Goal: Entertainment & Leisure: Consume media (video, audio)

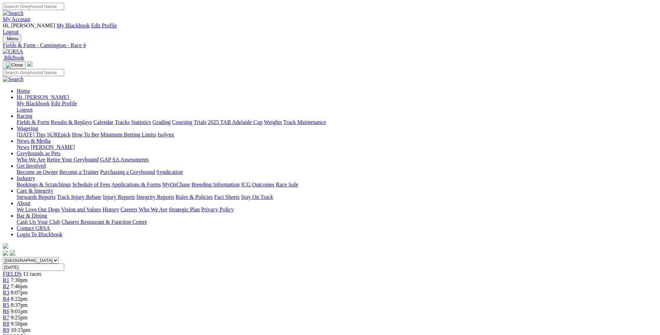
click at [28, 302] on span "8:37pm" at bounding box center [19, 305] width 17 height 6
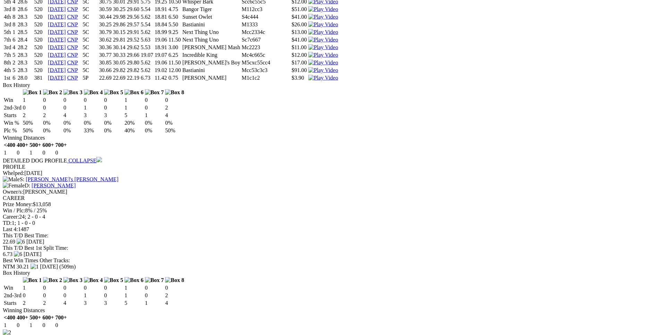
scroll to position [919, 0]
drag, startPoint x: 107, startPoint y: 121, endPoint x: 411, endPoint y: 127, distance: 303.5
copy tbody "2nd 4 25.5 381 [DATE] CNP MP 22.01 21.99 21.96 6.48 10.99 0.25 Space Zoomer Q11…"
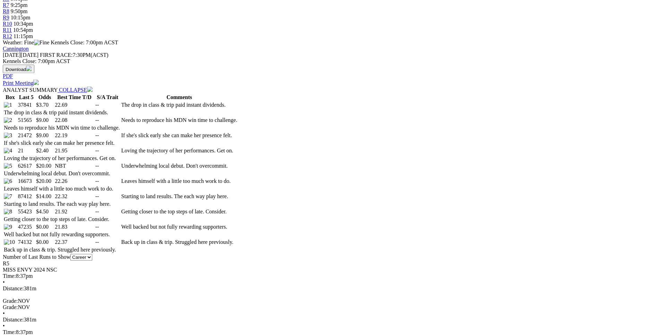
scroll to position [342, 0]
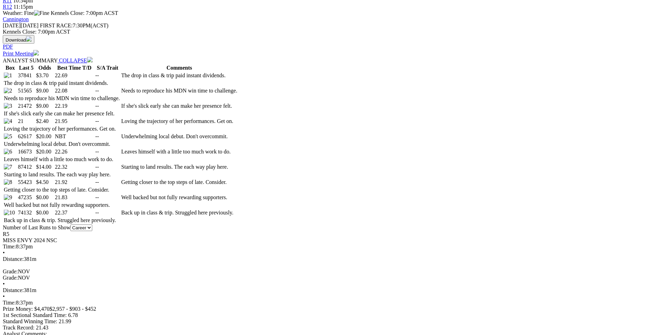
drag, startPoint x: 104, startPoint y: 259, endPoint x: 412, endPoint y: 259, distance: 307.9
copy tr "1st 6 28.0 381 [DATE] CNP 5P 22.69 22.69 22.19 6.73 11.42 0.75 Miss Makutz M1c1…"
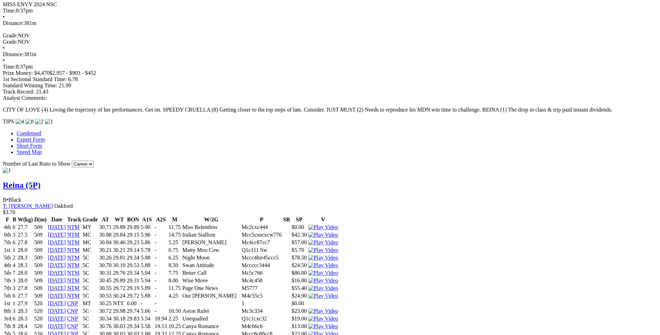
scroll to position [696, 0]
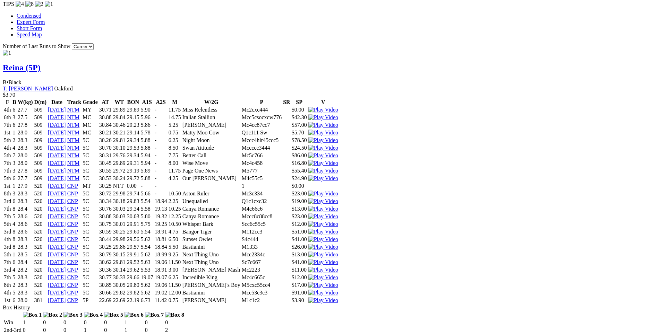
drag, startPoint x: 104, startPoint y: 166, endPoint x: 412, endPoint y: 172, distance: 308.0
copy tbody "6th 5 29.7 381 [DATE] CNP 5P 22.42 21.91 21.68 6.85 11.47 7.25 Red Hot [PERSON_…"
drag, startPoint x: 114, startPoint y: 279, endPoint x: 401, endPoint y: 264, distance: 287.5
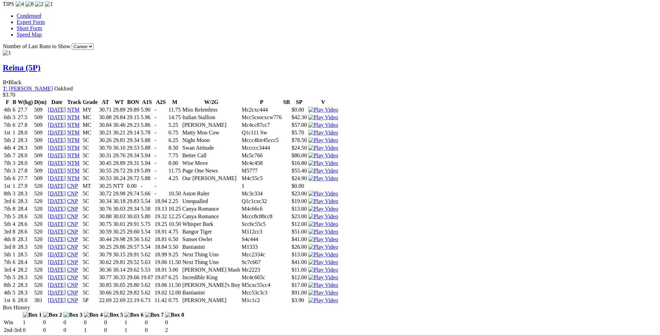
copy tbody "7th 8 27.4 381 [DATE] CNP 5P 22.93 22.11 21.96 6.89 11.56 11.75 Intensified M7c…"
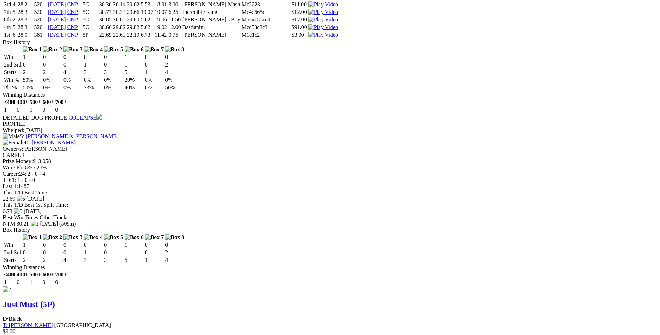
scroll to position [1014, 0]
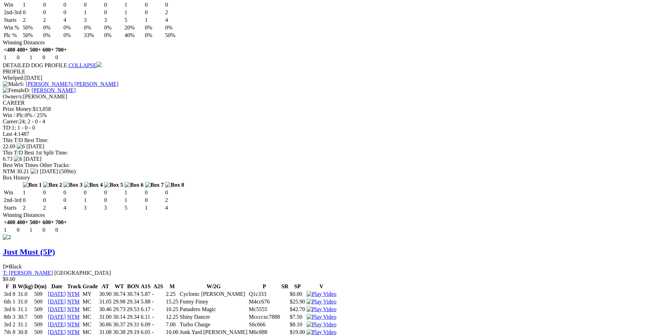
drag, startPoint x: 105, startPoint y: 126, endPoint x: 410, endPoint y: 140, distance: 305.5
copy tbody "6th 2 29.8 440 [DATE] GBN M 25.60 24.93 24.69 - - 9.50 Giggle Hat 7446 $4.00 1s…"
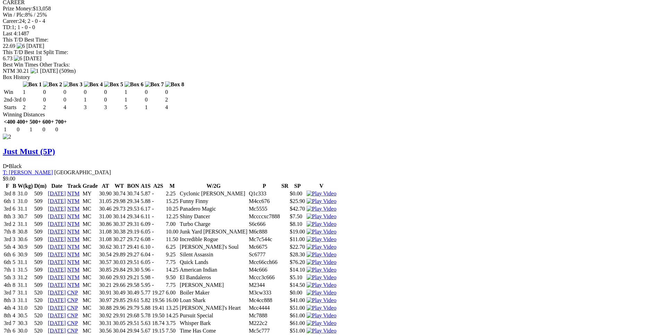
scroll to position [1120, 0]
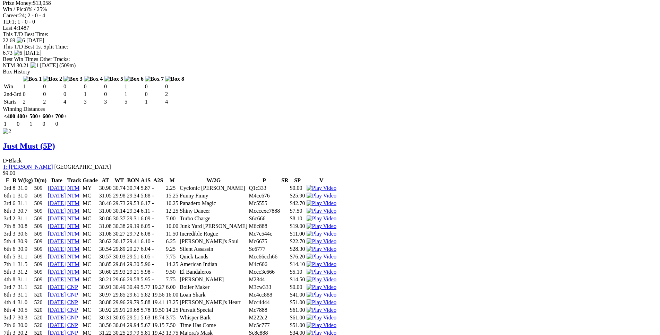
drag, startPoint x: 104, startPoint y: 206, endPoint x: 412, endPoint y: 207, distance: 307.9
copy tr "3rd 7 29.8 381 [DATE] CNP 5P 22.43 22.17 21.76 - - 3.75 Intensified Sc333 $26.00"
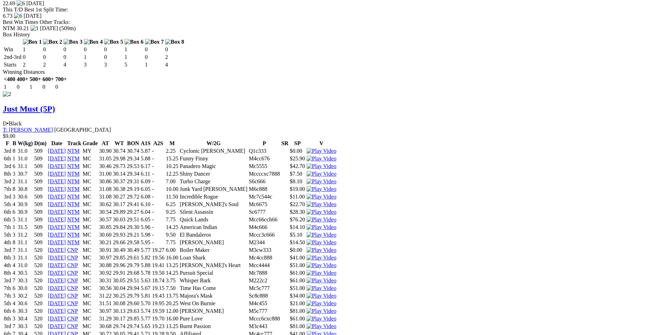
scroll to position [1157, 0]
drag, startPoint x: 102, startPoint y: 253, endPoint x: 411, endPoint y: 254, distance: 309.3
copy tr "2nd 8 29.8 381 [DATE] CNP 5P 22.74 22.69 22.19 6.78 11.44 0.75 Reina M32c1 $16.…"
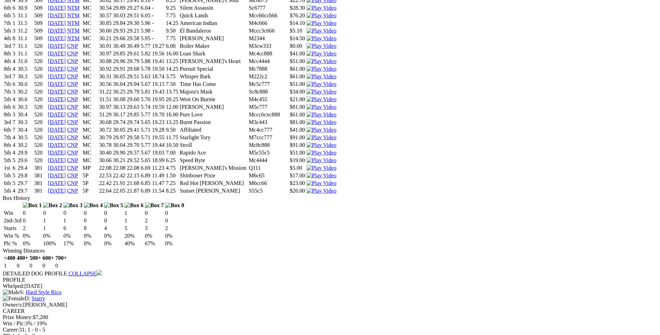
scroll to position [1370, 0]
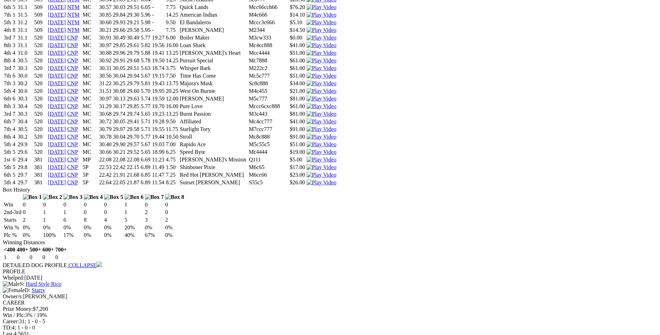
drag, startPoint x: 102, startPoint y: 239, endPoint x: 412, endPoint y: 239, distance: 309.6
copy tr "3rd 3 27.3 381 [DATE] CNP 5P 22.75 22.69 22.19 6.81 11.53 0.75 Reina Q4c53 $3.70"
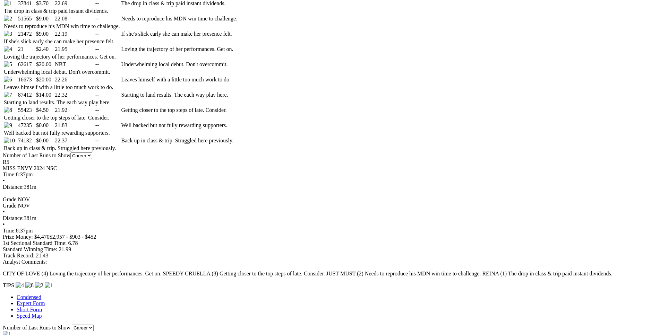
scroll to position [415, 0]
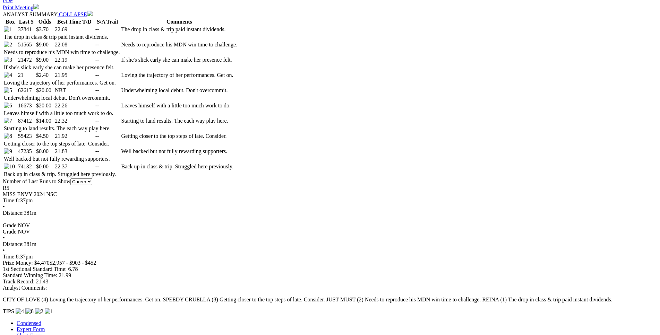
scroll to position [389, 0]
drag, startPoint x: 334, startPoint y: 199, endPoint x: 411, endPoint y: 200, distance: 77.0
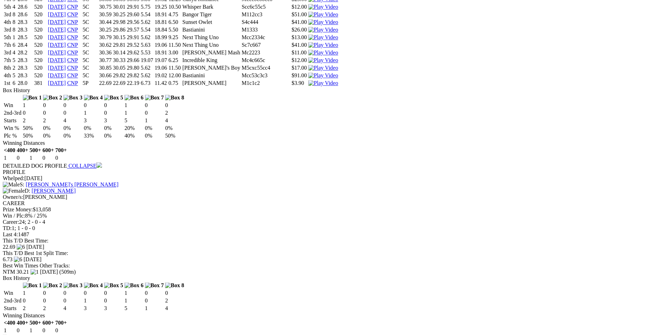
scroll to position [919, 0]
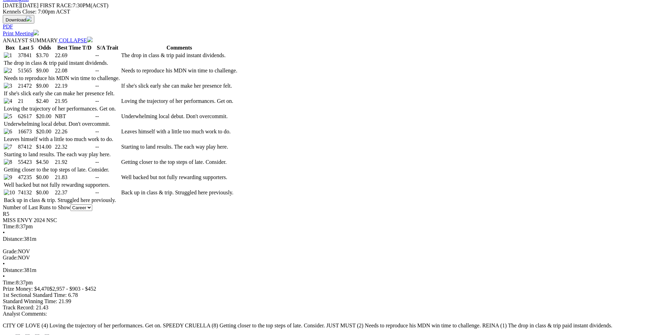
scroll to position [354, 0]
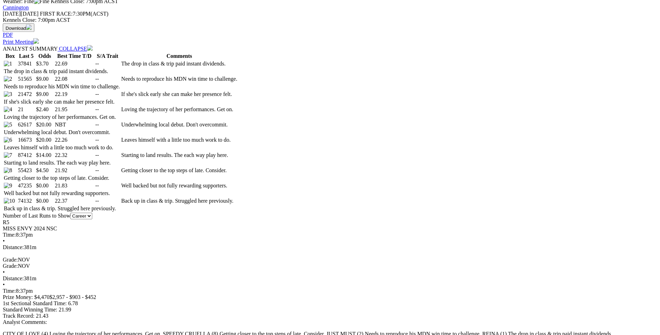
drag, startPoint x: 174, startPoint y: 221, endPoint x: 376, endPoint y: 223, distance: 202.5
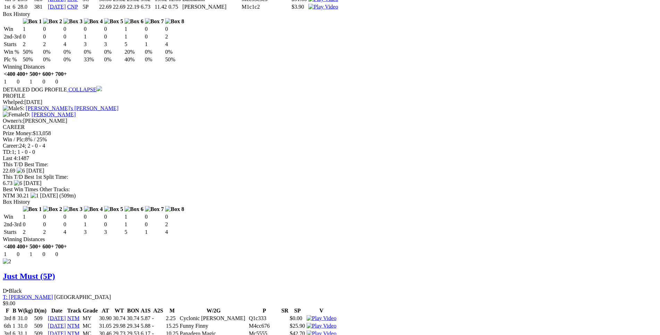
scroll to position [990, 0]
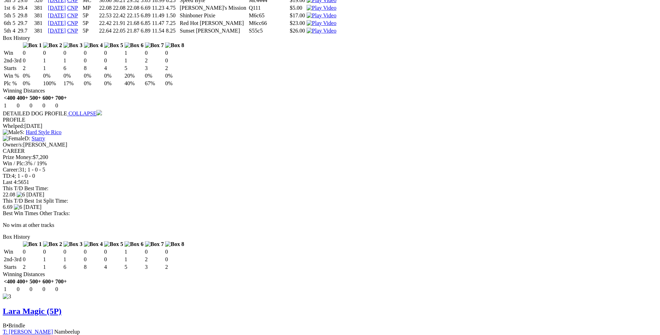
scroll to position [1521, 0]
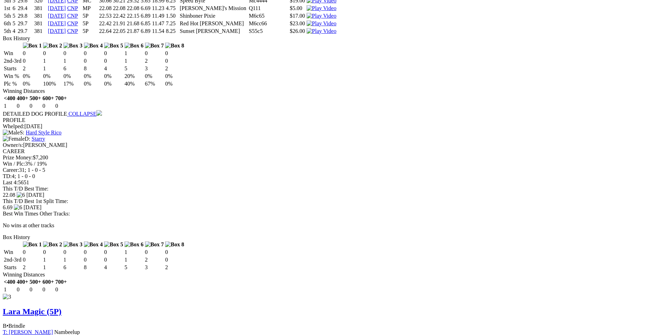
drag, startPoint x: 153, startPoint y: 18, endPoint x: 264, endPoint y: 18, distance: 111.0
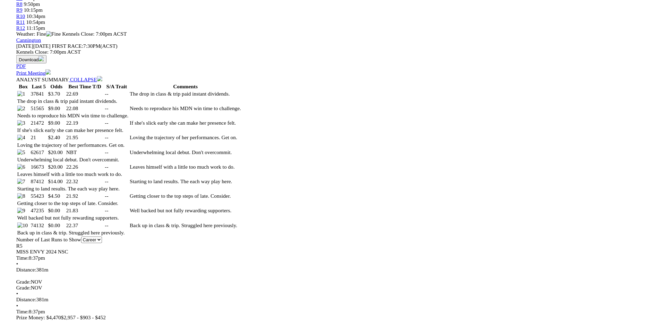
scroll to position [319, 0]
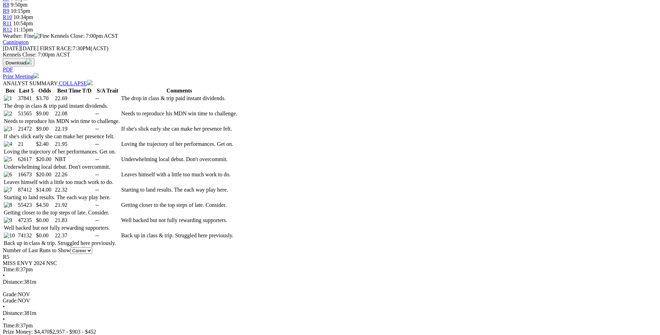
drag, startPoint x: 176, startPoint y: 214, endPoint x: 362, endPoint y: 213, distance: 185.5
drag, startPoint x: 175, startPoint y: 239, endPoint x: 405, endPoint y: 243, distance: 229.6
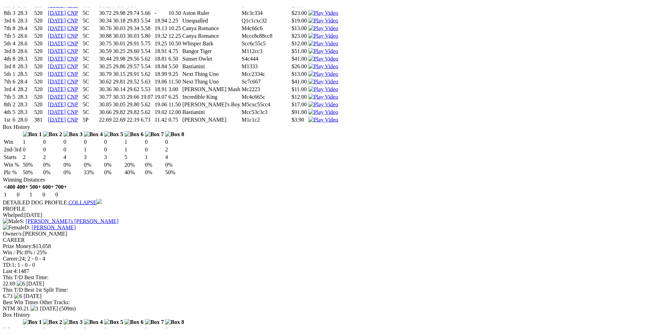
scroll to position [885, 0]
